Goal: Transaction & Acquisition: Obtain resource

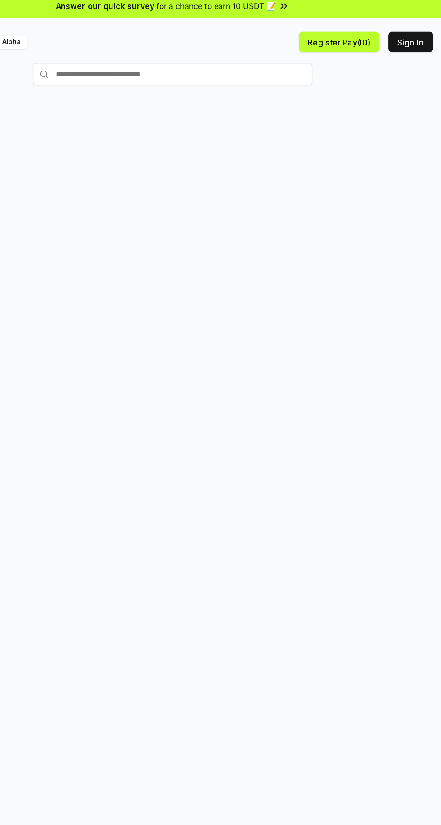
click at [415, 38] on button "Sign In" at bounding box center [412, 39] width 36 height 16
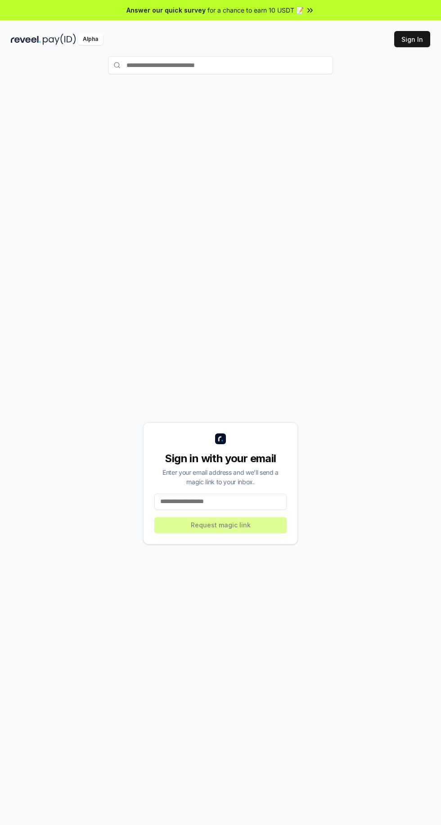
click at [255, 510] on input at bounding box center [220, 502] width 132 height 16
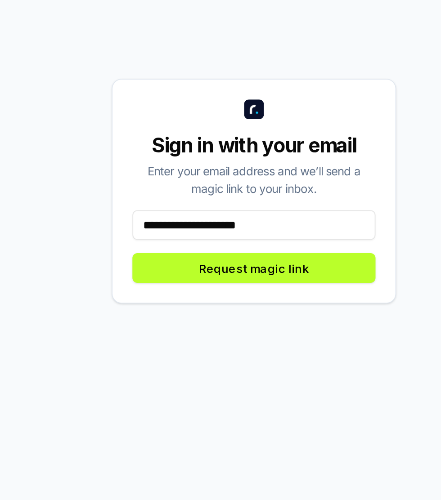
type input "**********"
click at [271, 371] on button "Request magic link" at bounding box center [220, 362] width 132 height 16
